Goal: Information Seeking & Learning: Learn about a topic

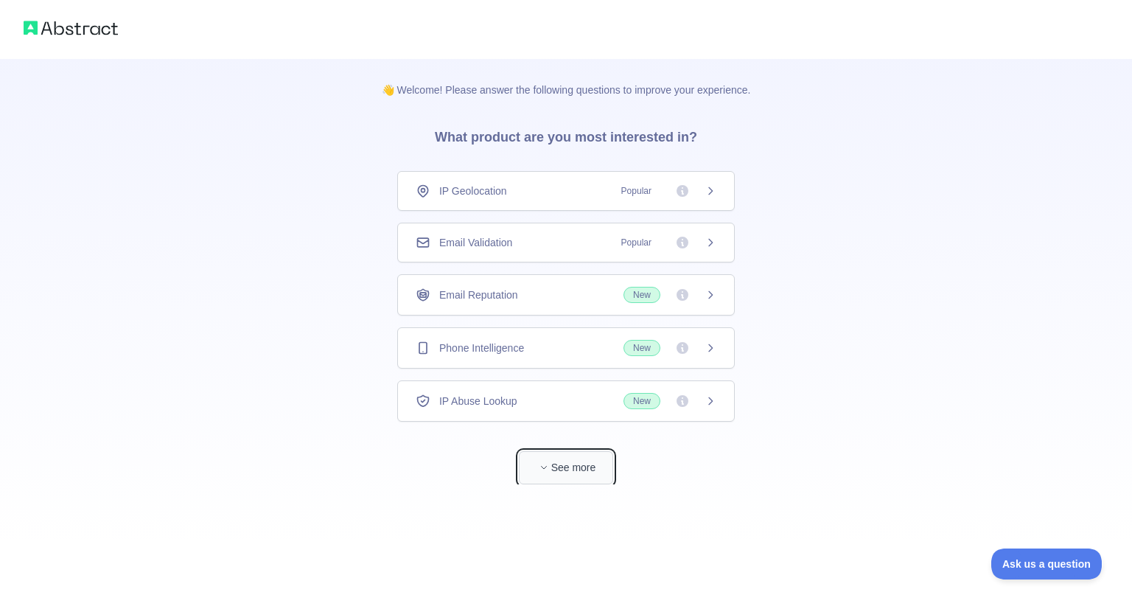
click at [584, 460] on button "See more" at bounding box center [566, 467] width 94 height 33
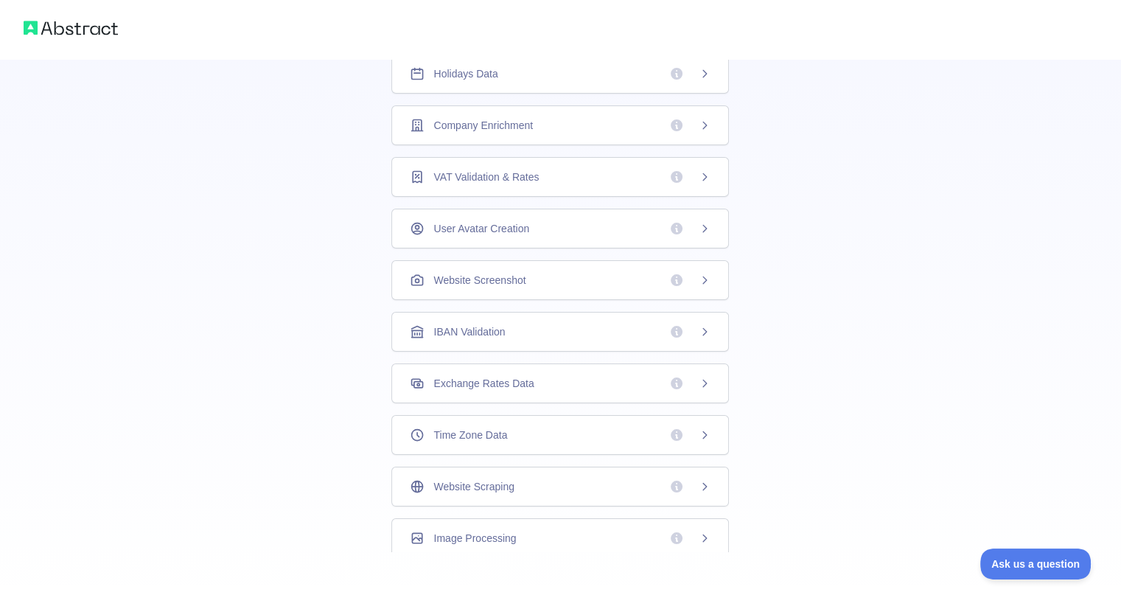
scroll to position [329, 0]
click at [577, 429] on div "Time Zone Data" at bounding box center [560, 432] width 301 height 15
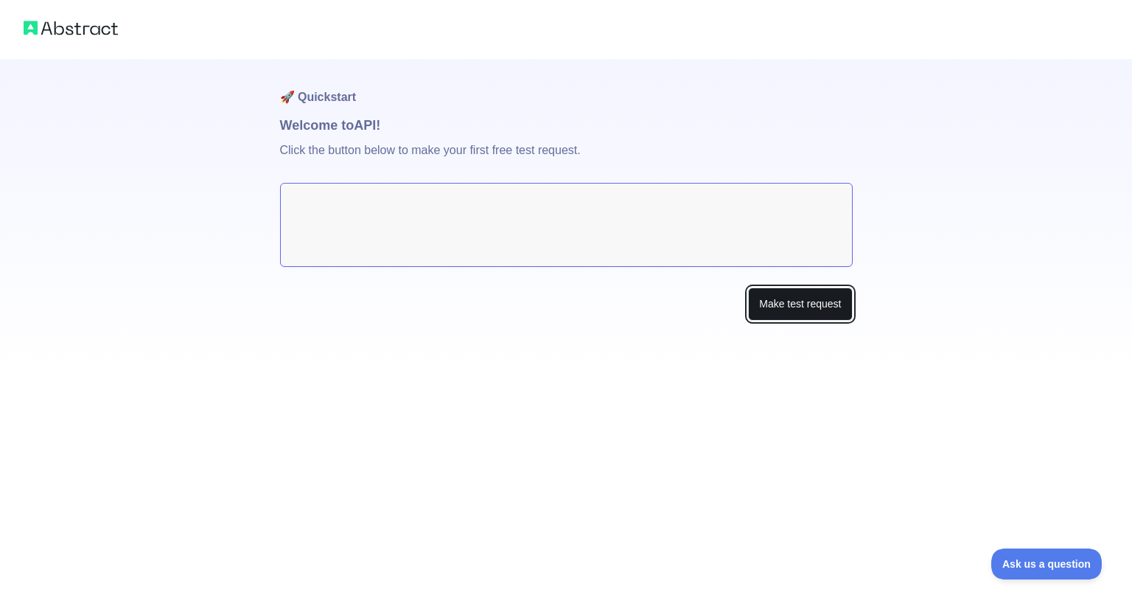
click at [817, 290] on button "Make test request" at bounding box center [800, 304] width 104 height 33
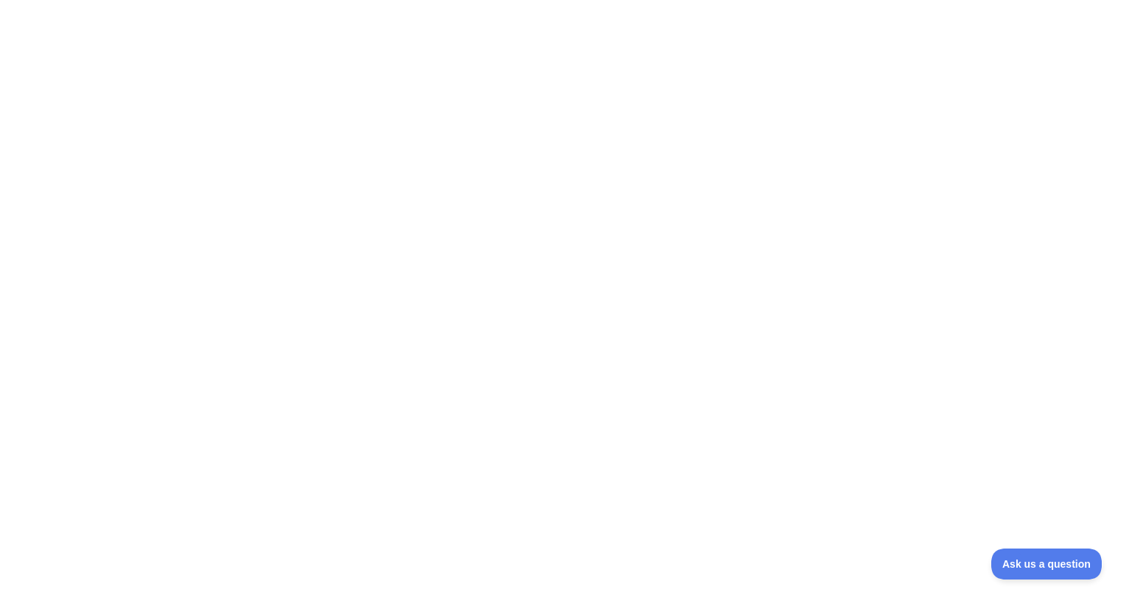
click at [268, 250] on div at bounding box center [566, 304] width 1132 height 609
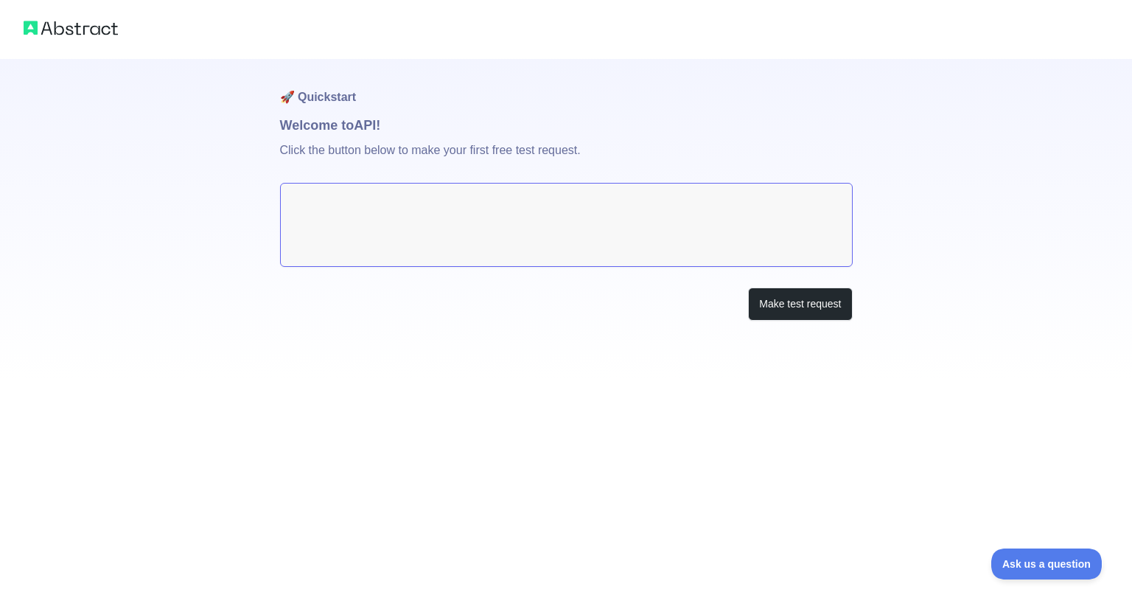
click at [372, 235] on textarea at bounding box center [566, 225] width 573 height 84
click at [798, 311] on button "Make test request" at bounding box center [800, 304] width 104 height 33
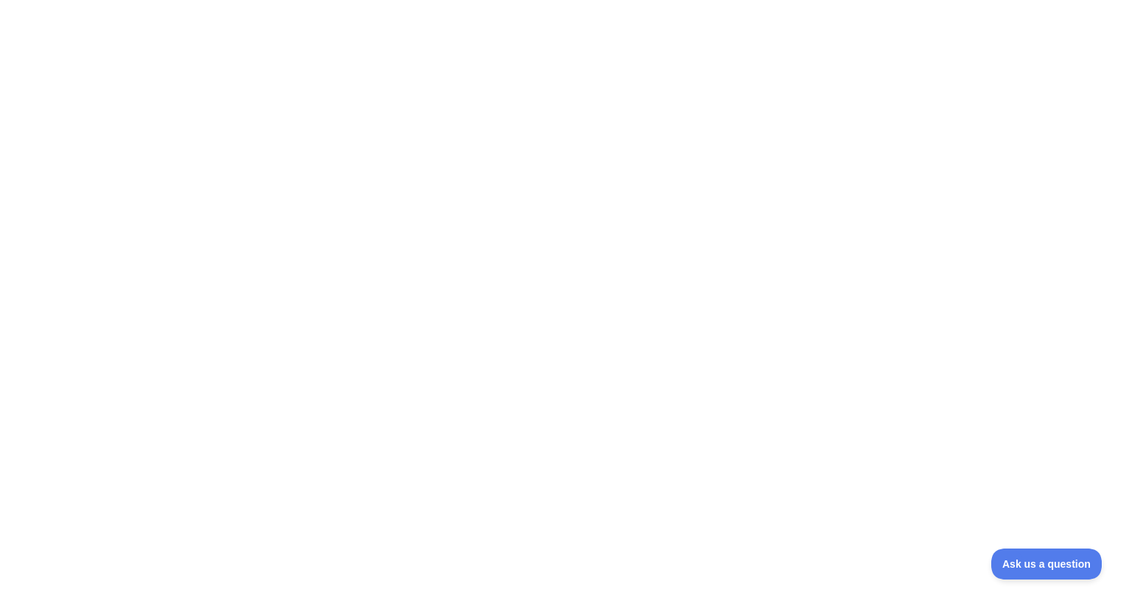
click at [798, 311] on div at bounding box center [566, 304] width 1132 height 609
